Goal: Information Seeking & Learning: Understand process/instructions

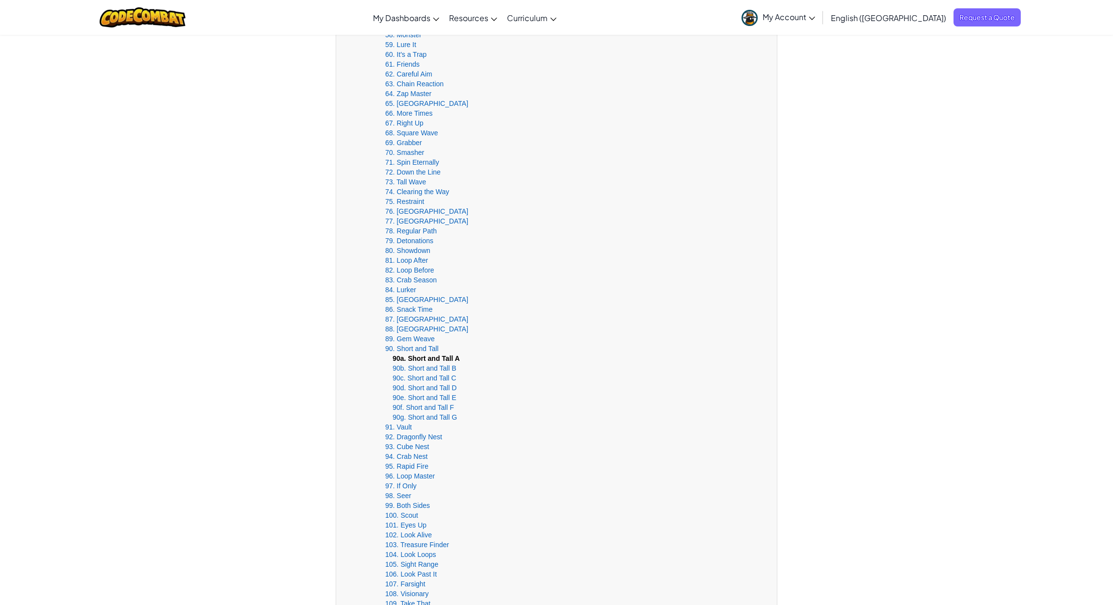
scroll to position [817, 0]
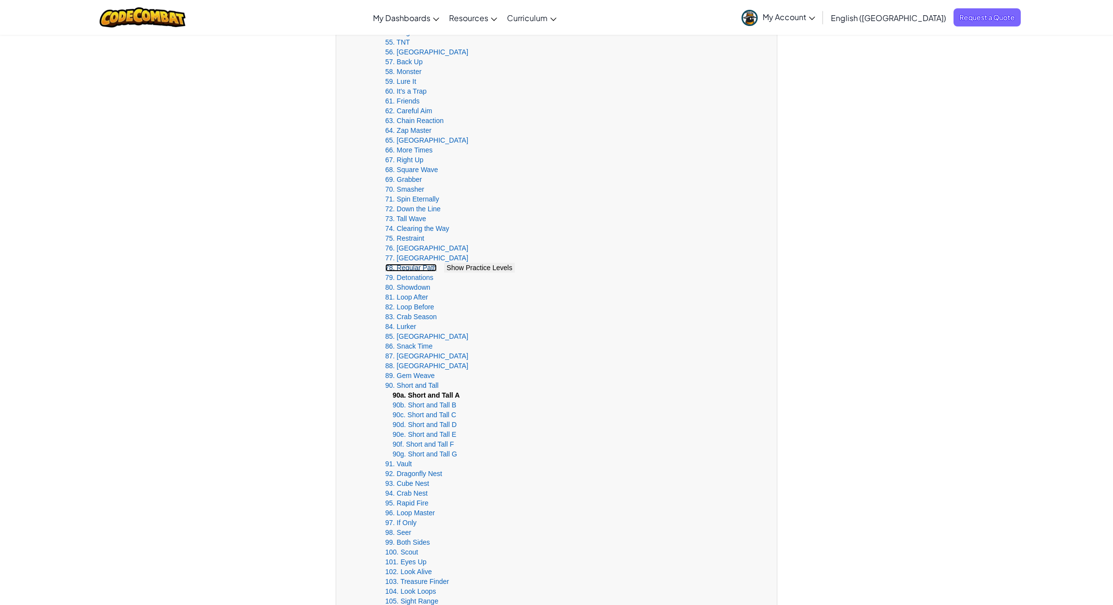
click at [411, 267] on link "78. Regular Path" at bounding box center [411, 268] width 52 height 8
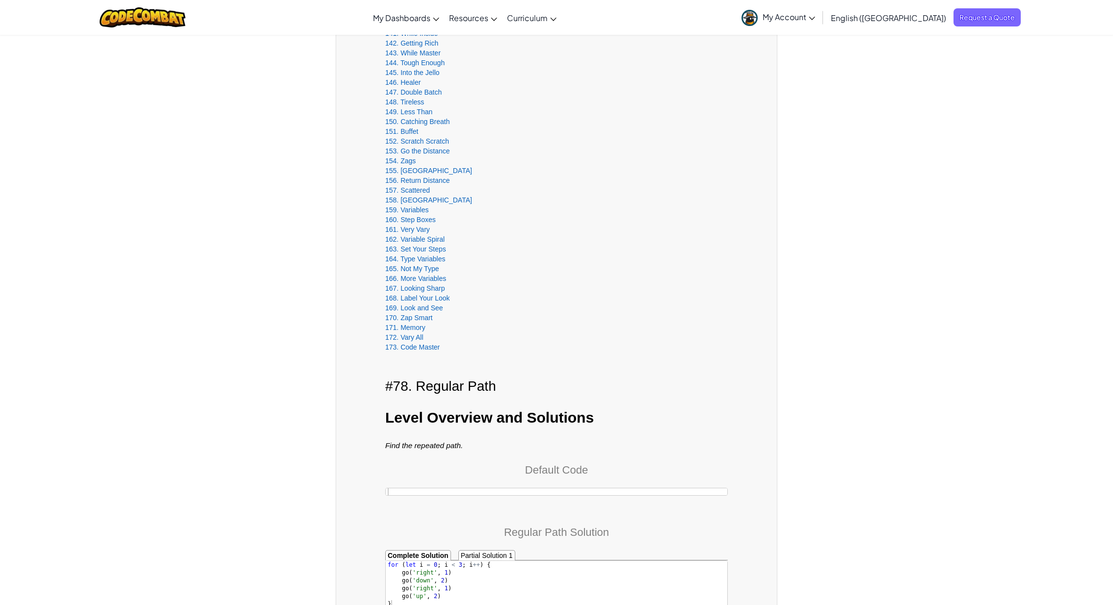
scroll to position [1433, 0]
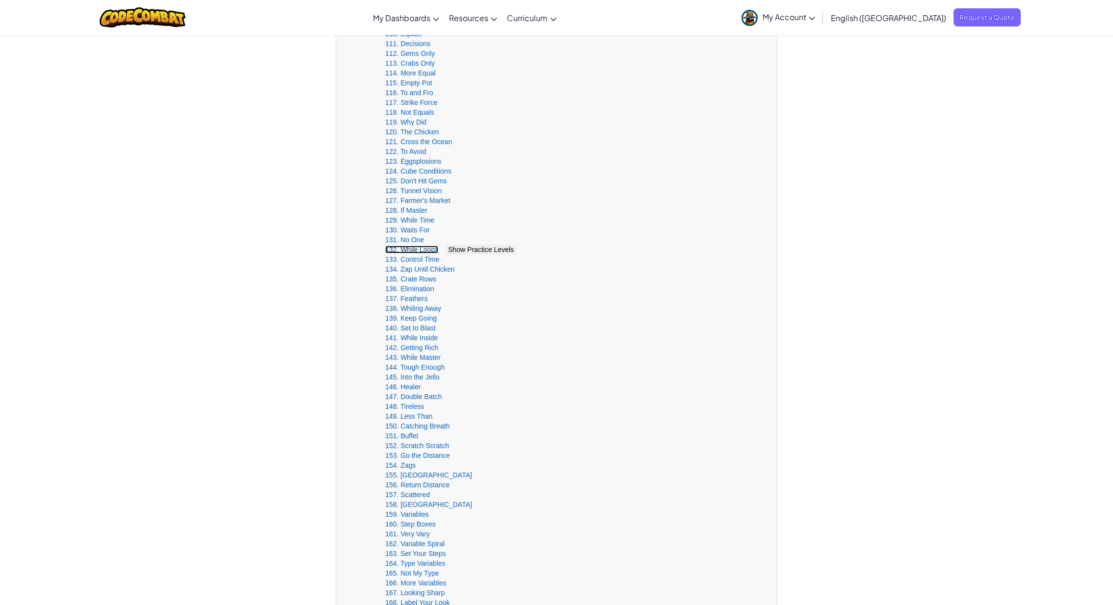
click at [418, 249] on link "132. While Loops" at bounding box center [411, 250] width 53 height 8
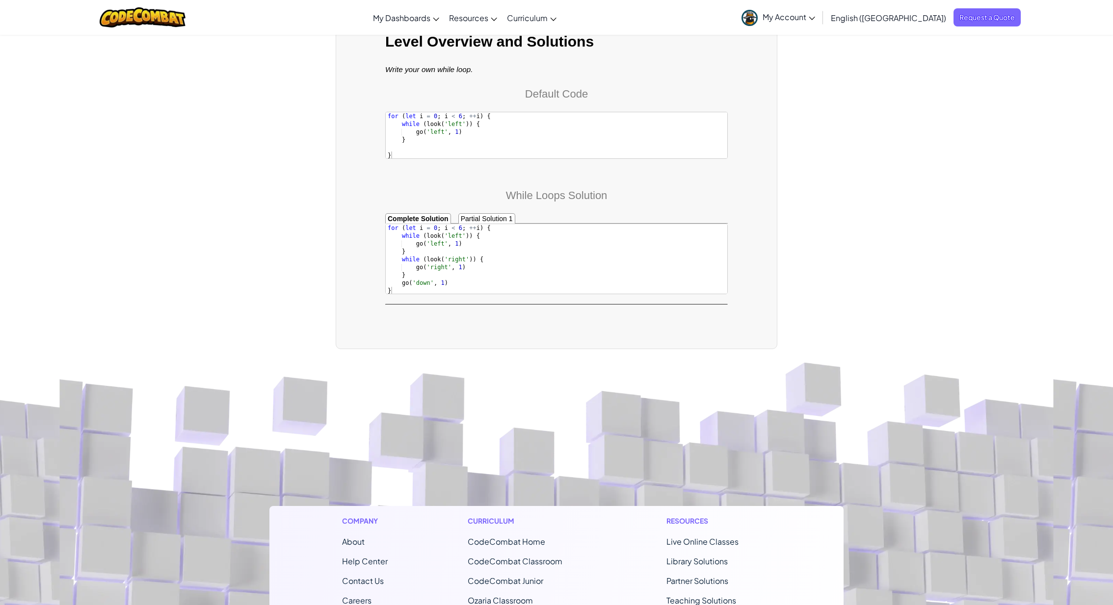
click at [425, 267] on div "for ( let i = 0 ; i < 6 ; ++ i ) { while ( look ( 'left' )) { go ( 'left' , 1 )…" at bounding box center [557, 267] width 342 height 86
type textarea "go('right', 1)"
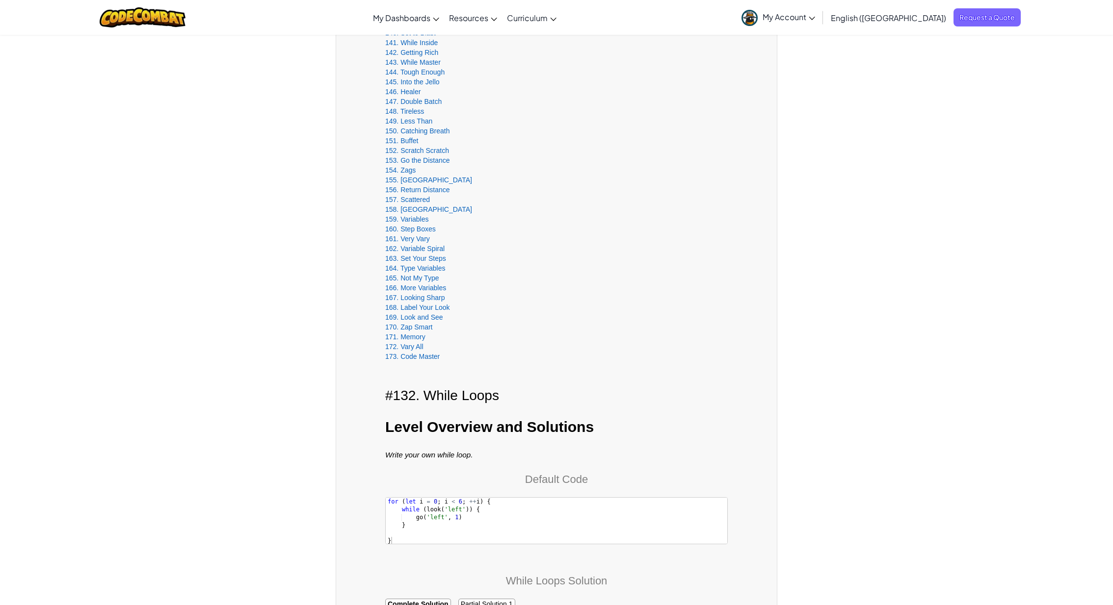
scroll to position [1488, 0]
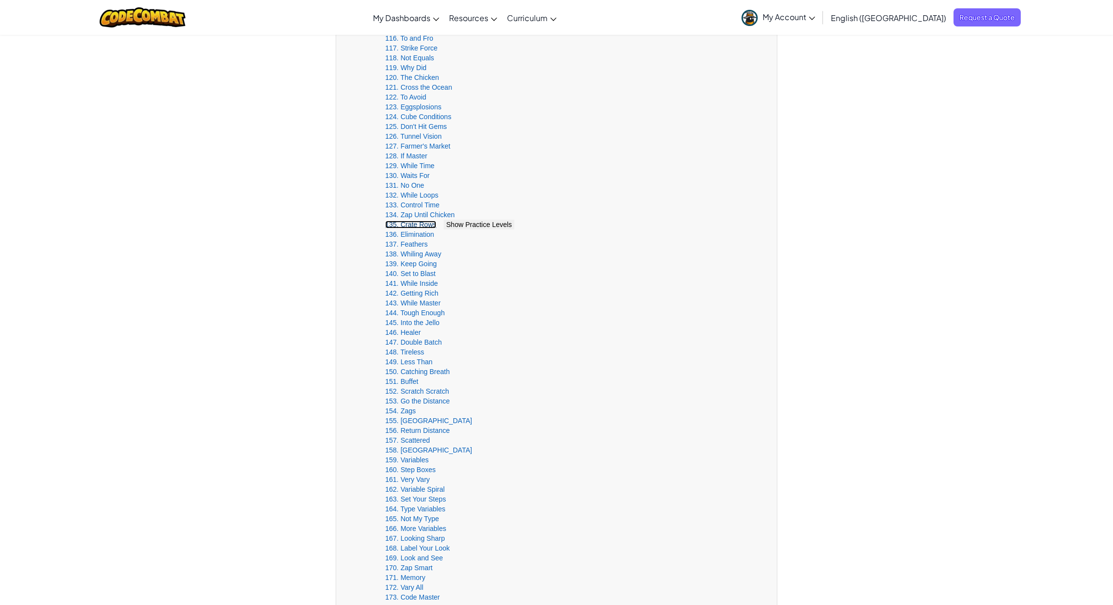
click at [414, 226] on link "135. Crate Rows" at bounding box center [410, 225] width 51 height 8
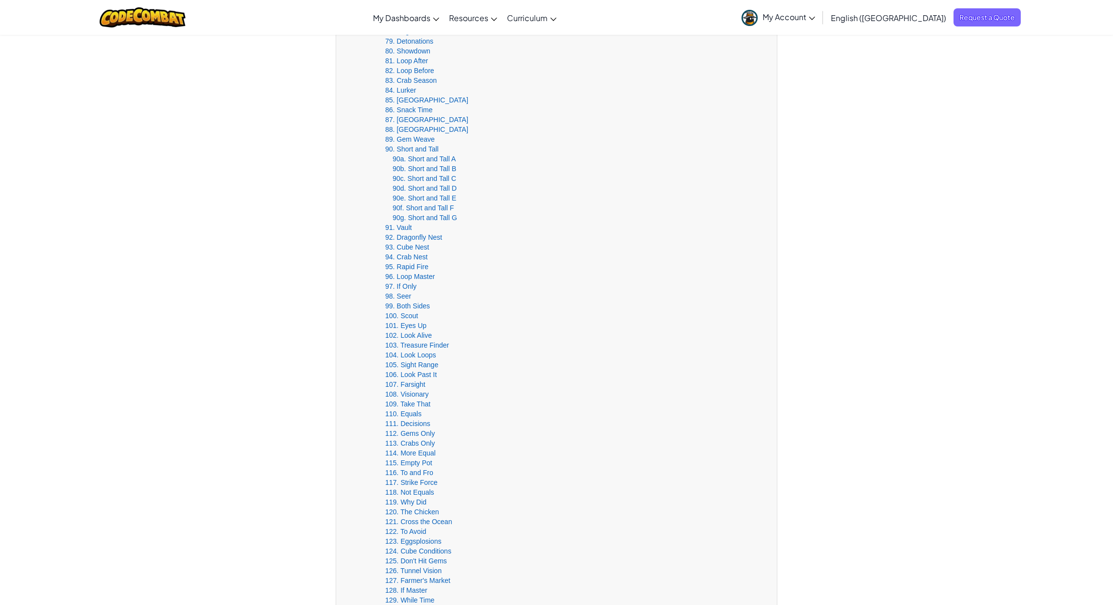
scroll to position [901, 0]
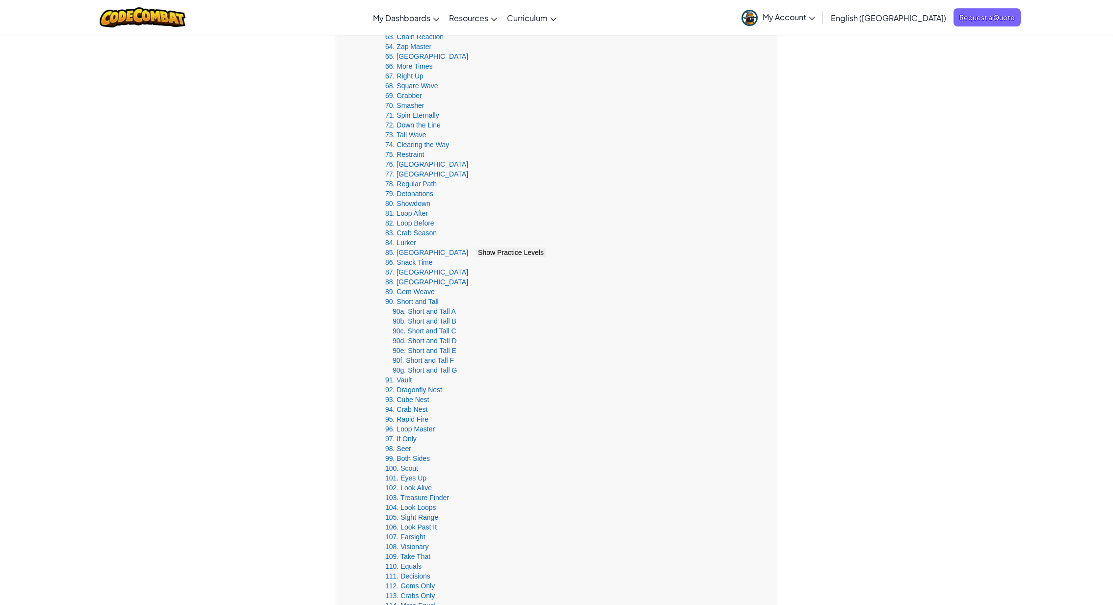
click at [478, 250] on span "Show Practice Levels" at bounding box center [511, 253] width 66 height 8
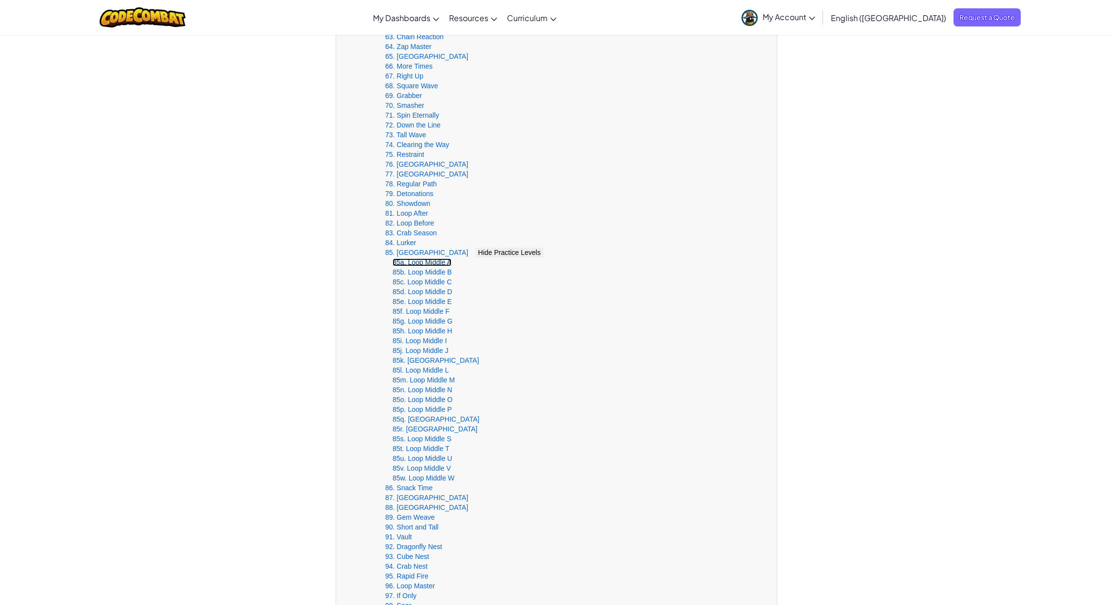
click at [422, 263] on link "85a. Loop Middle A" at bounding box center [421, 263] width 59 height 8
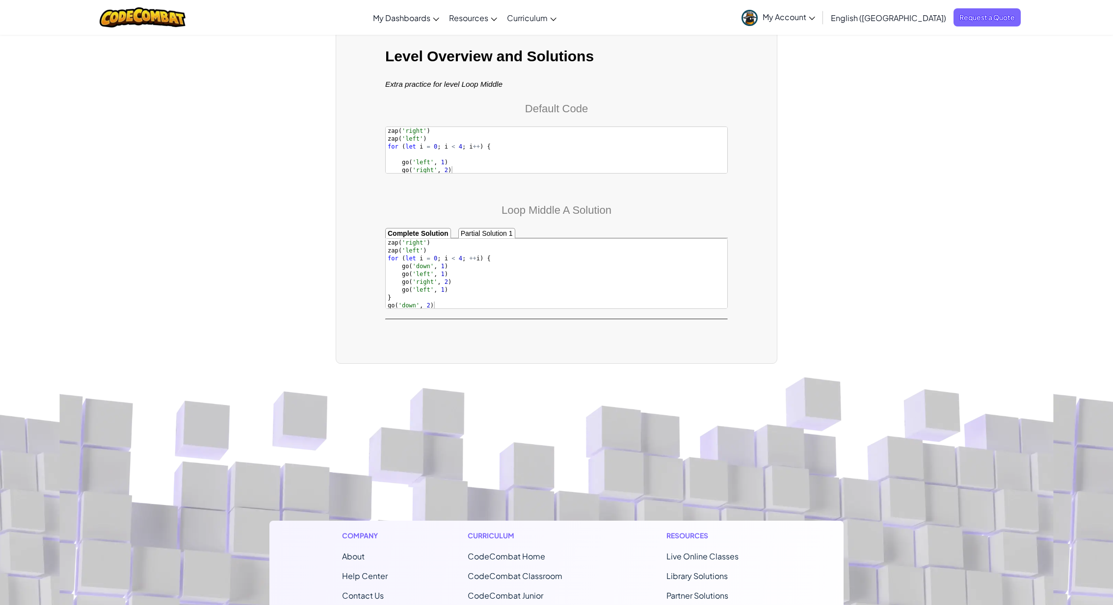
scroll to position [2258, 0]
